Goal: Information Seeking & Learning: Learn about a topic

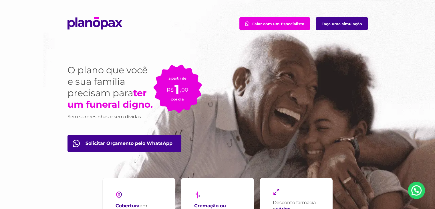
drag, startPoint x: 286, startPoint y: 85, endPoint x: 268, endPoint y: 106, distance: 27.5
click at [284, 76] on div "O plano que você e sua família precisam para ter um funeral digno. Sem surpresi…" at bounding box center [217, 128] width 309 height 162
drag, startPoint x: 269, startPoint y: 106, endPoint x: 304, endPoint y: 76, distance: 46.6
click at [305, 83] on div "O plano que você e sua família precisam para ter um funeral digno. Sem surpresi…" at bounding box center [217, 128] width 309 height 162
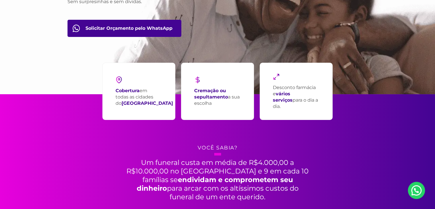
scroll to position [115, 0]
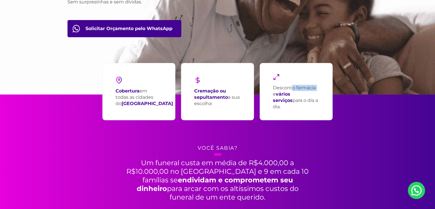
drag, startPoint x: 298, startPoint y: 87, endPoint x: 317, endPoint y: 91, distance: 19.2
click at [320, 88] on div "Desconto farmácia e vários serviços para o dia a dia." at bounding box center [295, 91] width 73 height 57
drag, startPoint x: 319, startPoint y: 95, endPoint x: 313, endPoint y: 99, distance: 7.2
click at [319, 95] on p "Desconto farmácia e vários serviços para o dia a dia." at bounding box center [296, 97] width 47 height 25
drag, startPoint x: 309, startPoint y: 103, endPoint x: 270, endPoint y: 89, distance: 42.1
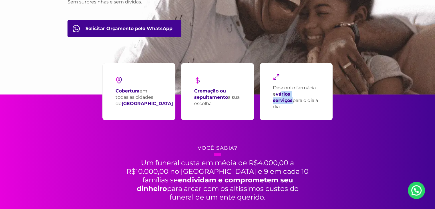
click at [269, 88] on div "Desconto farmácia e vários serviços para o dia a dia." at bounding box center [295, 91] width 73 height 57
click at [276, 78] on img at bounding box center [276, 76] width 7 height 7
click at [208, 90] on strong "Cremação ou sepultamento" at bounding box center [211, 94] width 34 height 12
click at [200, 101] on p "Cremação ou sepultamento a sua escolha" at bounding box center [217, 97] width 47 height 19
drag, startPoint x: 212, startPoint y: 102, endPoint x: 199, endPoint y: 93, distance: 15.5
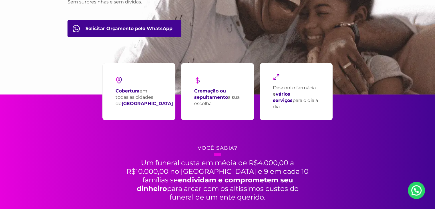
click at [199, 93] on p "Cremação ou sepultamento a sua escolha" at bounding box center [217, 97] width 47 height 19
click at [210, 100] on p "Cremação ou sepultamento a sua escolha" at bounding box center [217, 97] width 47 height 19
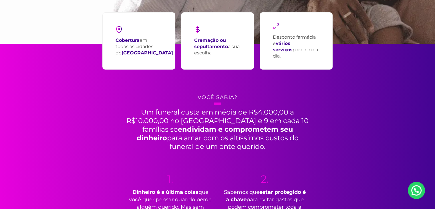
scroll to position [167, 0]
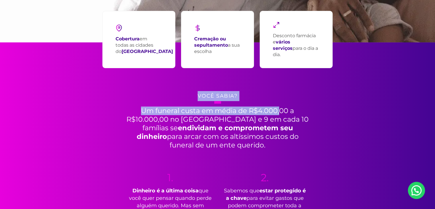
drag, startPoint x: 220, startPoint y: 107, endPoint x: 229, endPoint y: 124, distance: 18.9
click at [228, 119] on div "Cobertura em todas as cidades do [GEOGRAPHIC_DATA] Cremação ou sepultamento a s…" at bounding box center [217, 141] width 309 height 199
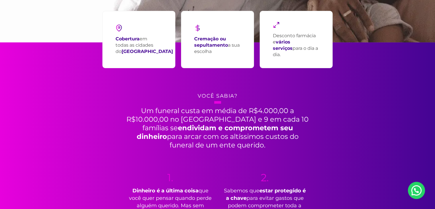
click at [220, 131] on strong "endividam e comprometem seu dinheiro" at bounding box center [215, 131] width 156 height 17
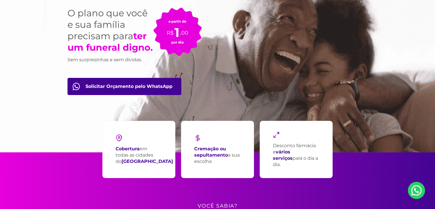
scroll to position [57, 0]
